Goal: Transaction & Acquisition: Download file/media

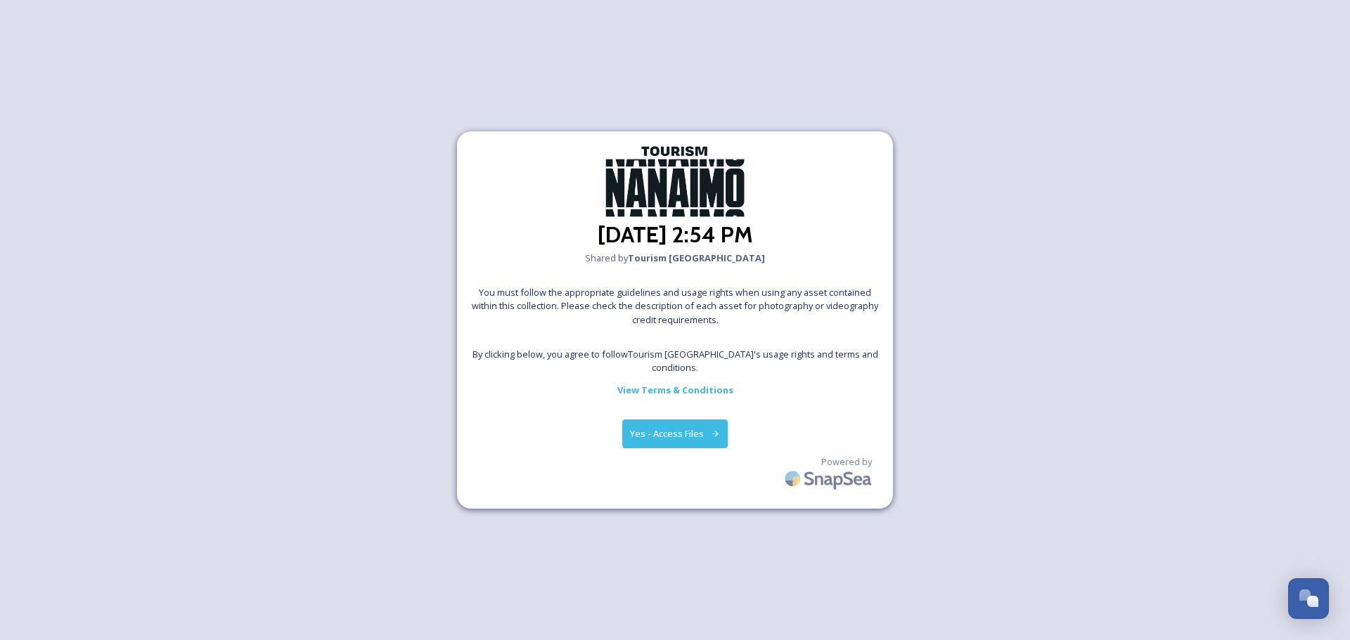
click at [653, 430] on button "Yes - Access Files" at bounding box center [674, 434] width 105 height 29
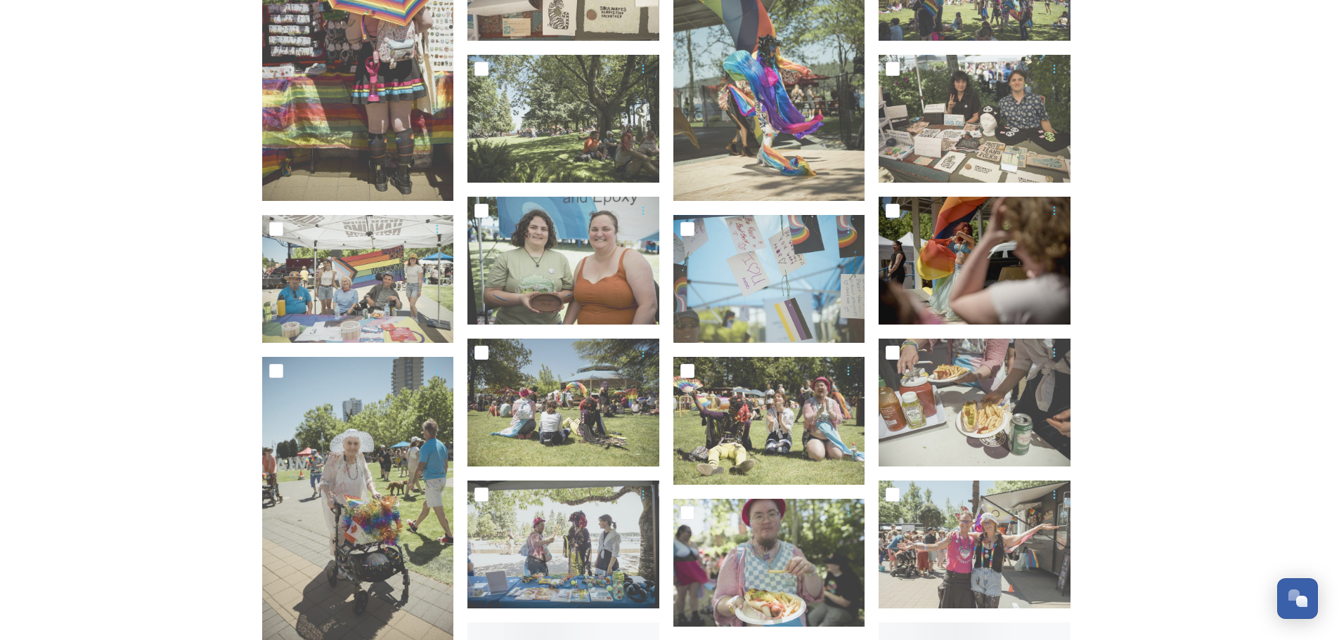
scroll to position [351, 0]
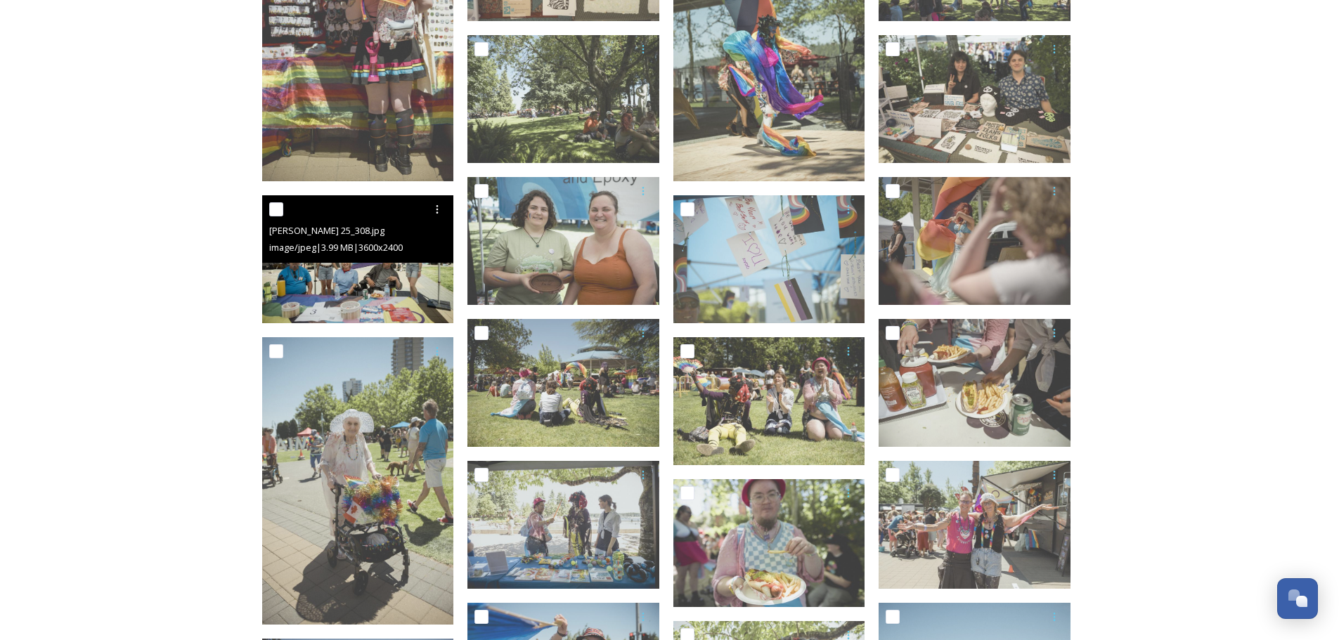
click at [345, 283] on img at bounding box center [358, 259] width 192 height 128
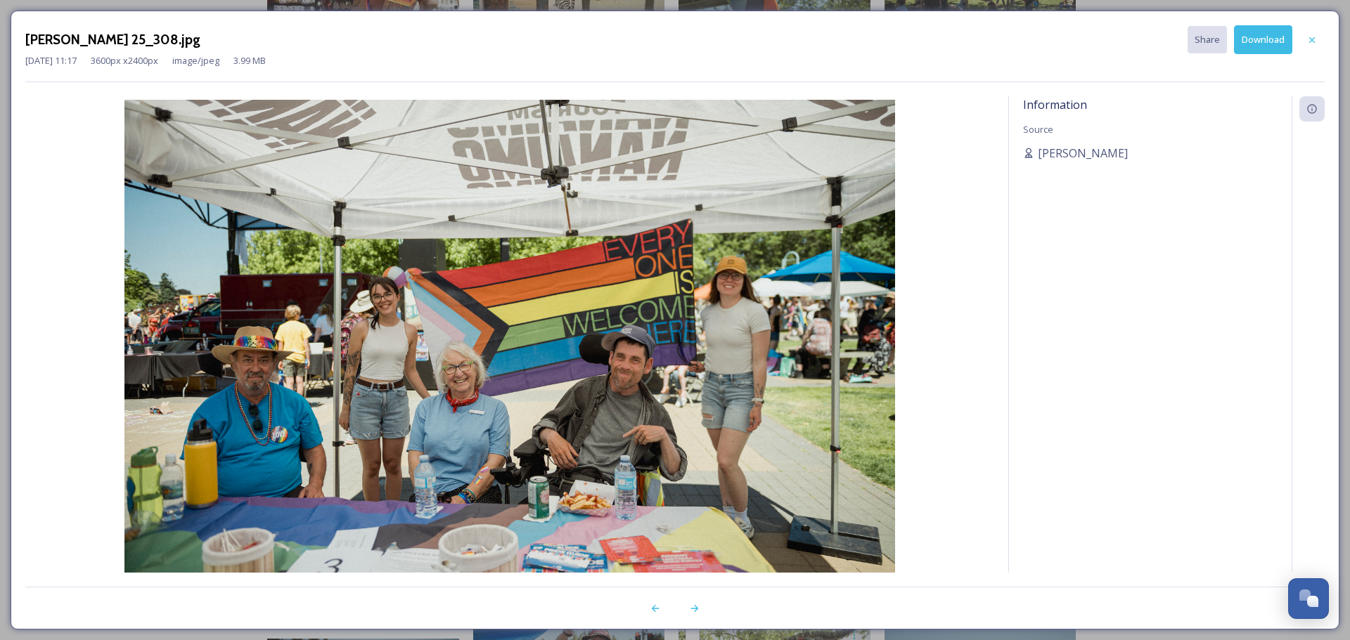
click at [1280, 41] on button "Download" at bounding box center [1263, 39] width 58 height 29
click at [1306, 41] on icon at bounding box center [1311, 39] width 11 height 11
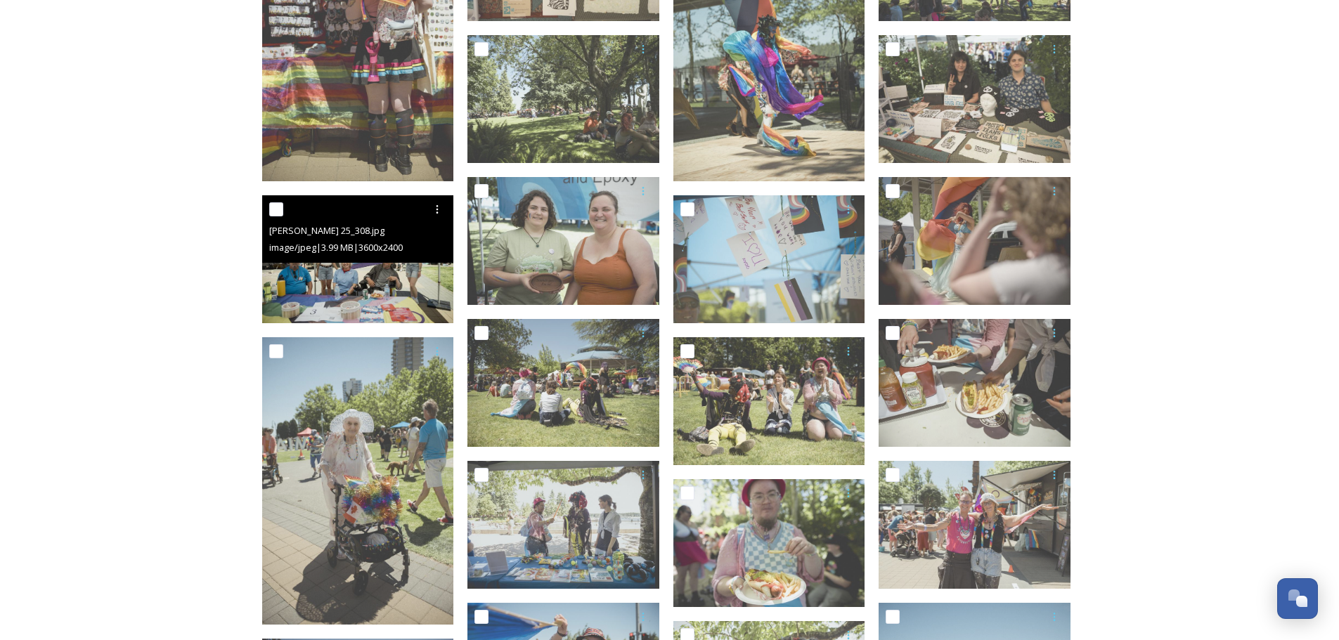
click at [338, 299] on img at bounding box center [358, 259] width 192 height 128
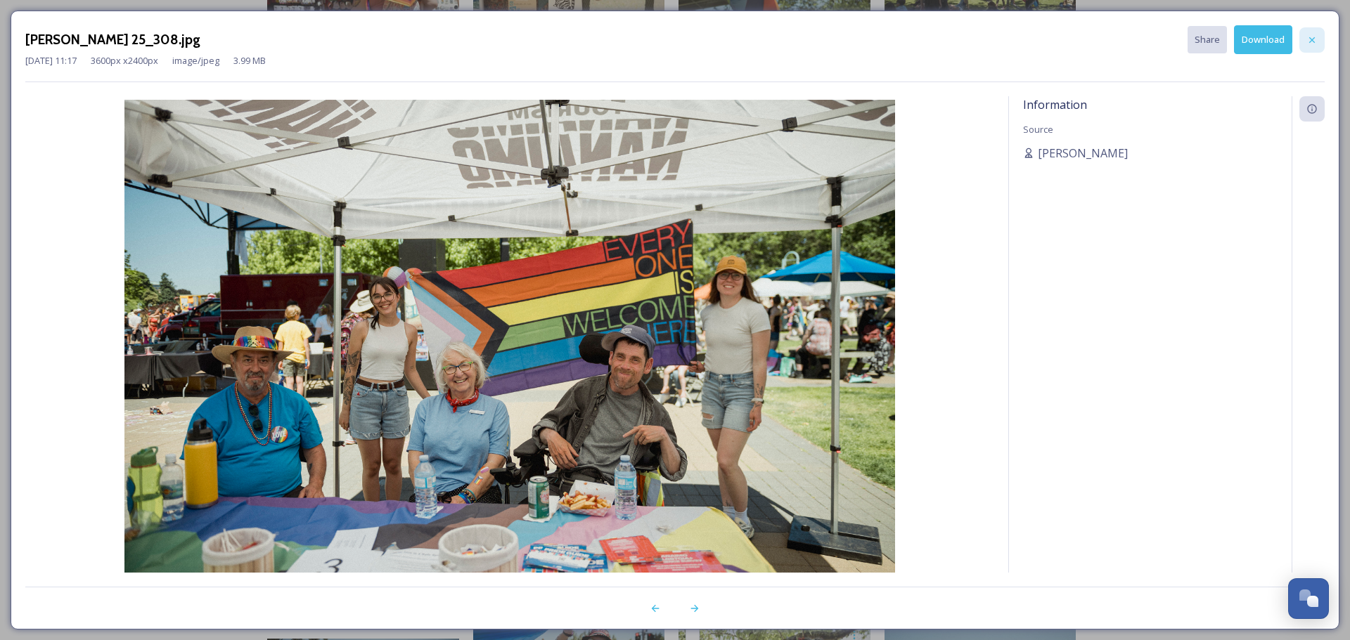
click at [1315, 34] on icon at bounding box center [1311, 39] width 11 height 11
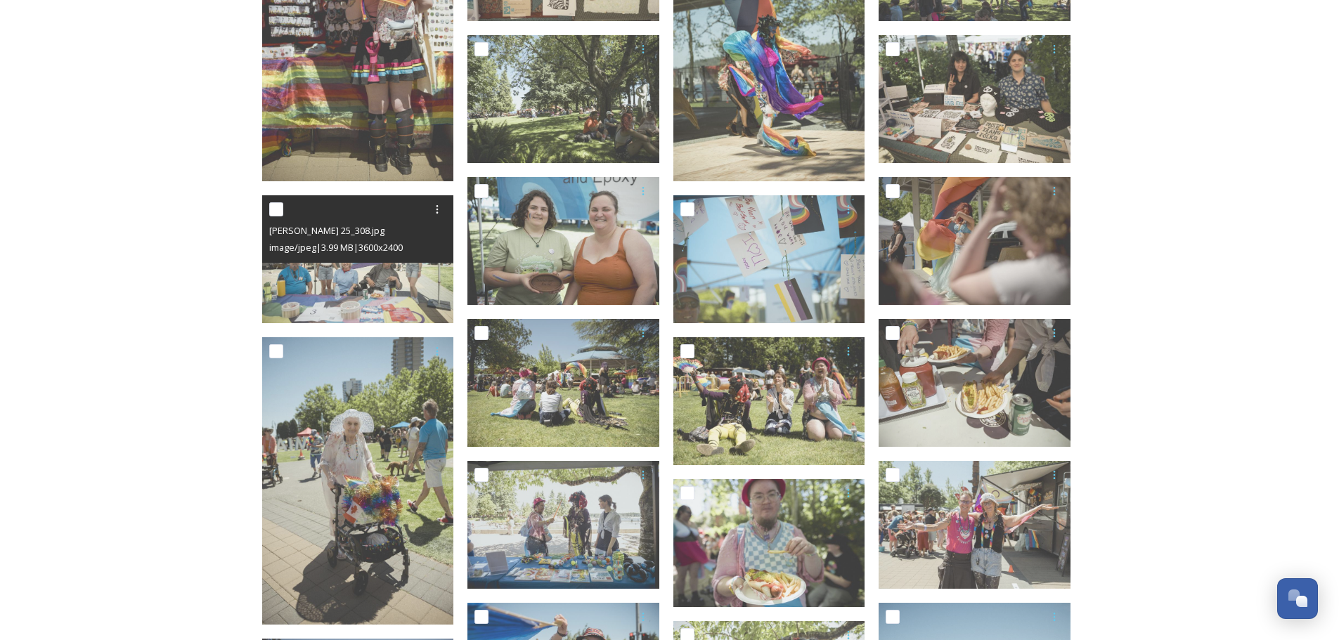
scroll to position [422, 0]
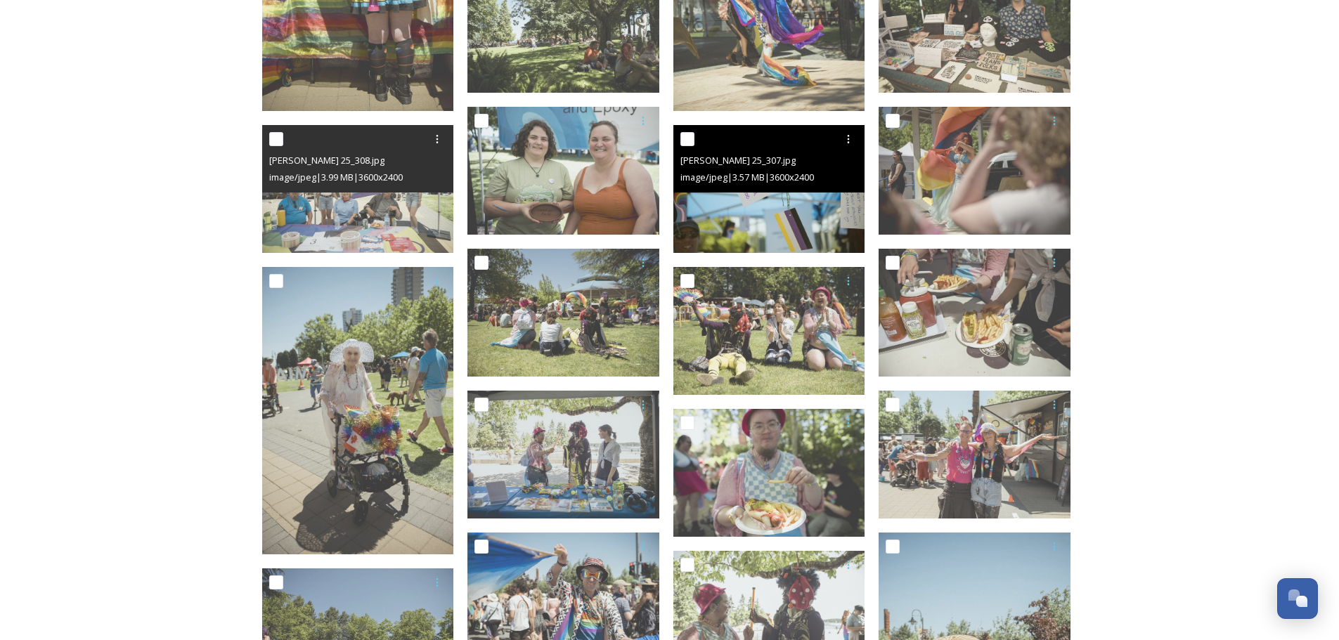
click at [794, 225] on img at bounding box center [769, 189] width 192 height 128
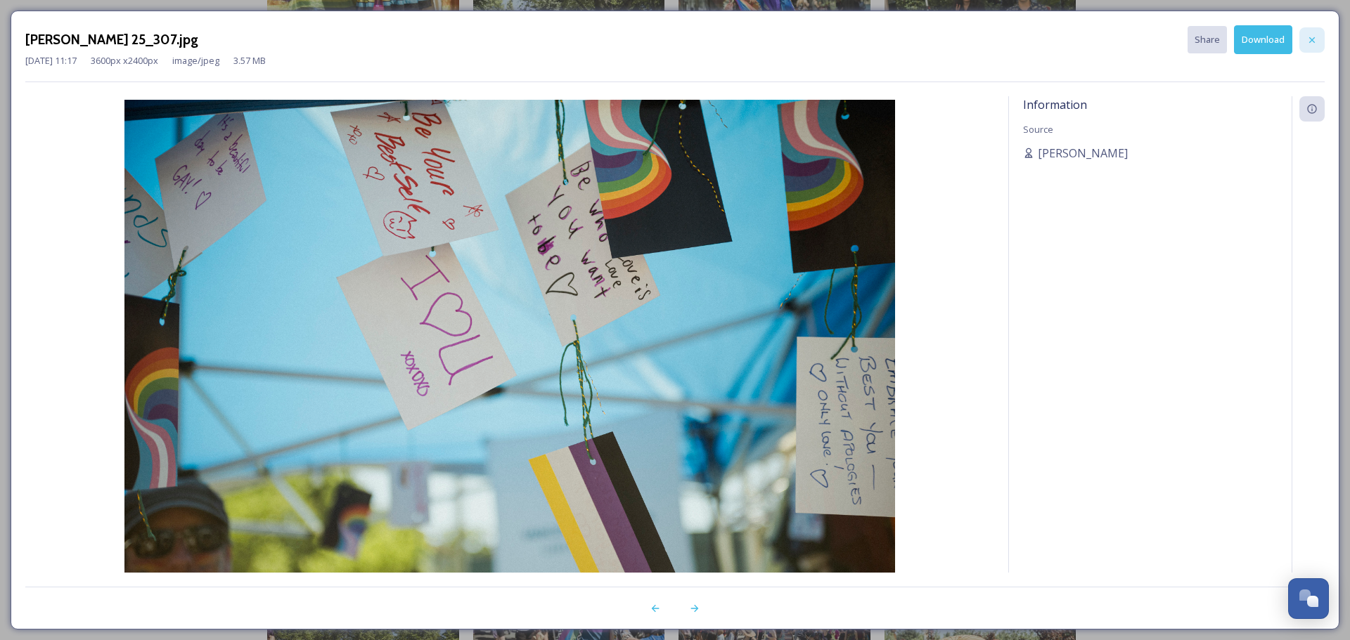
click at [1310, 44] on icon at bounding box center [1311, 39] width 11 height 11
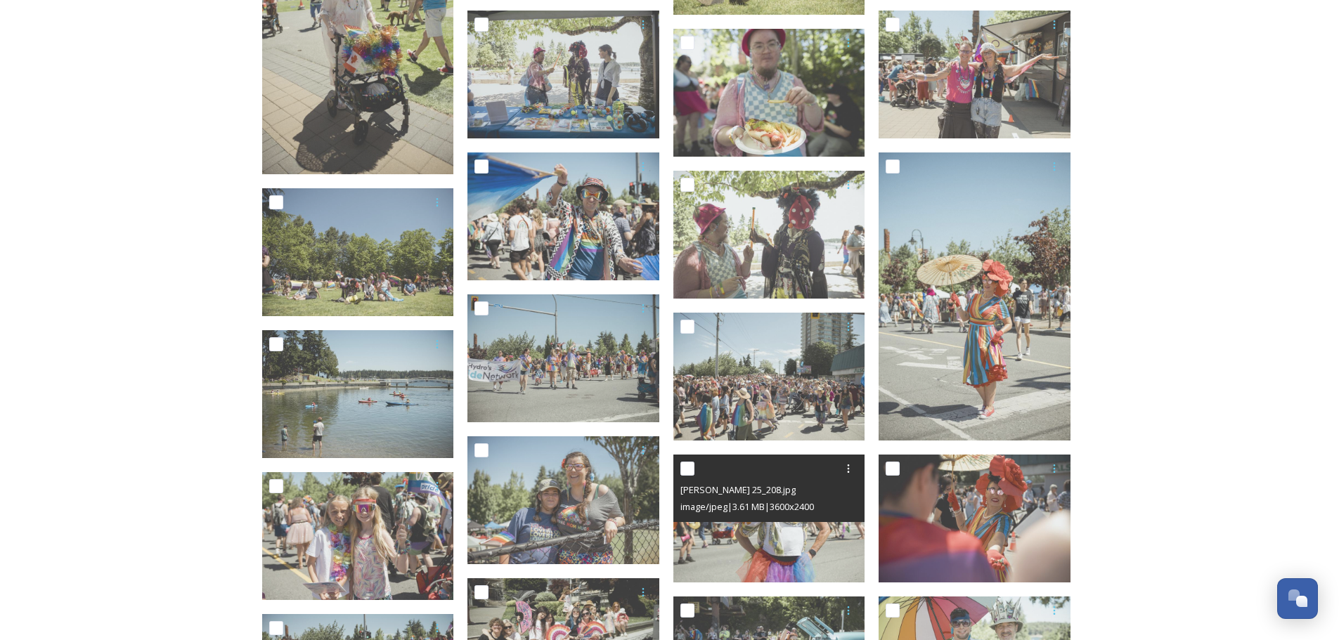
scroll to position [562, 0]
